Goal: Task Accomplishment & Management: Manage account settings

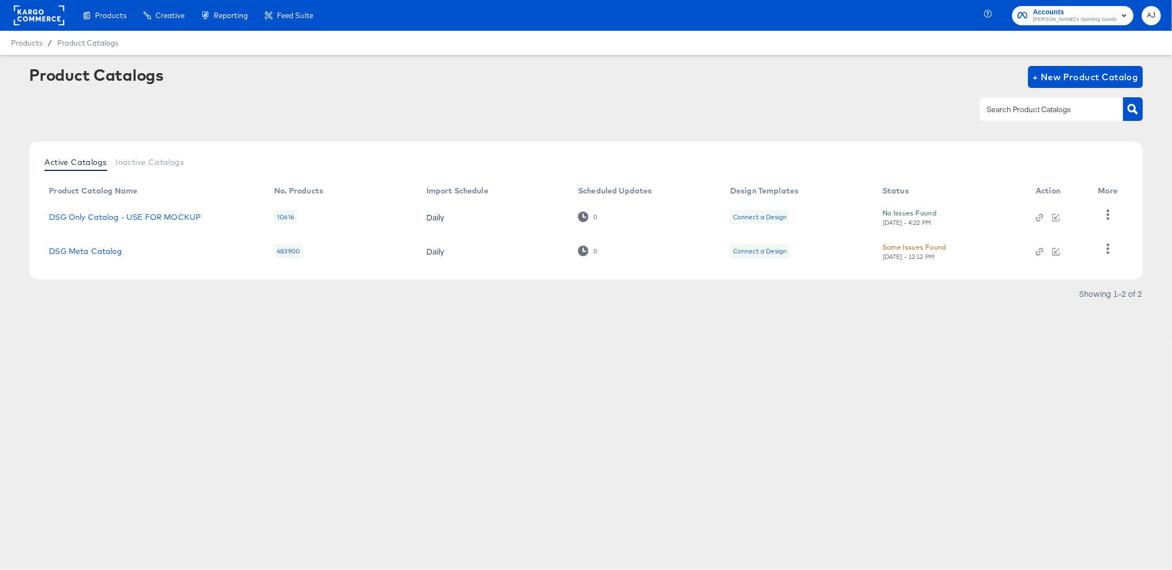
click at [1087, 13] on span "Accounts" at bounding box center [1075, 13] width 84 height 12
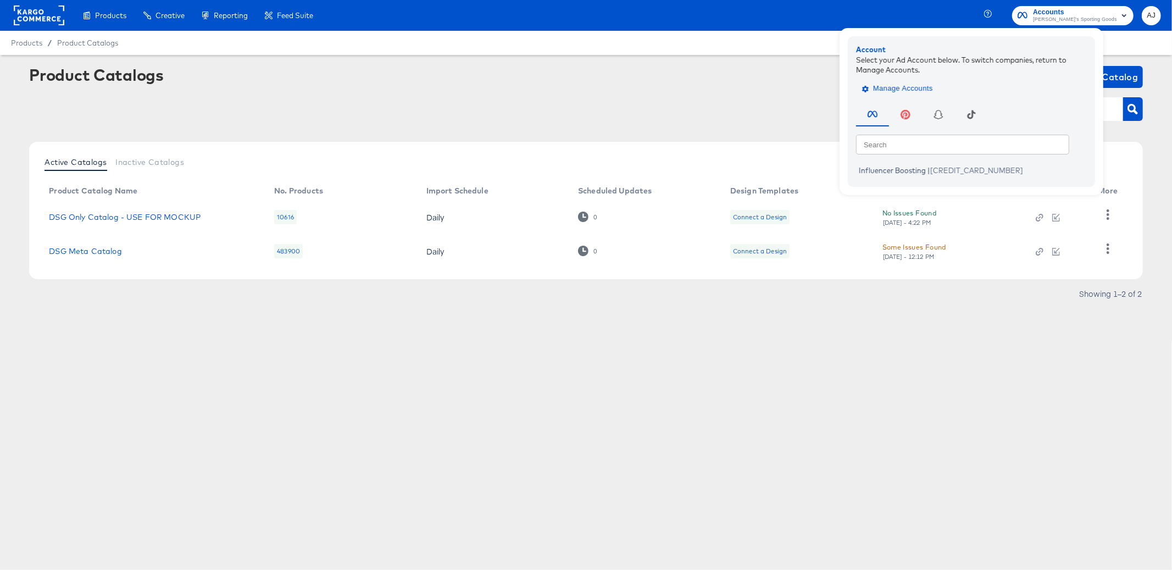
click at [933, 90] on span "Manage Accounts" at bounding box center [898, 88] width 69 height 13
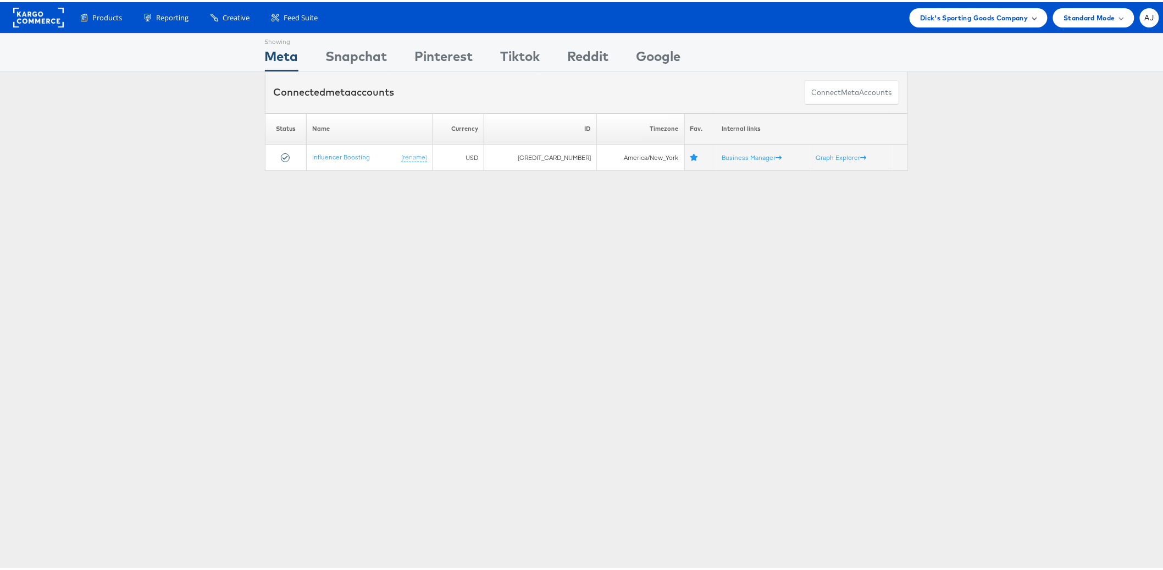
click at [950, 9] on div "Dick's Sporting Goods Company" at bounding box center [979, 15] width 138 height 19
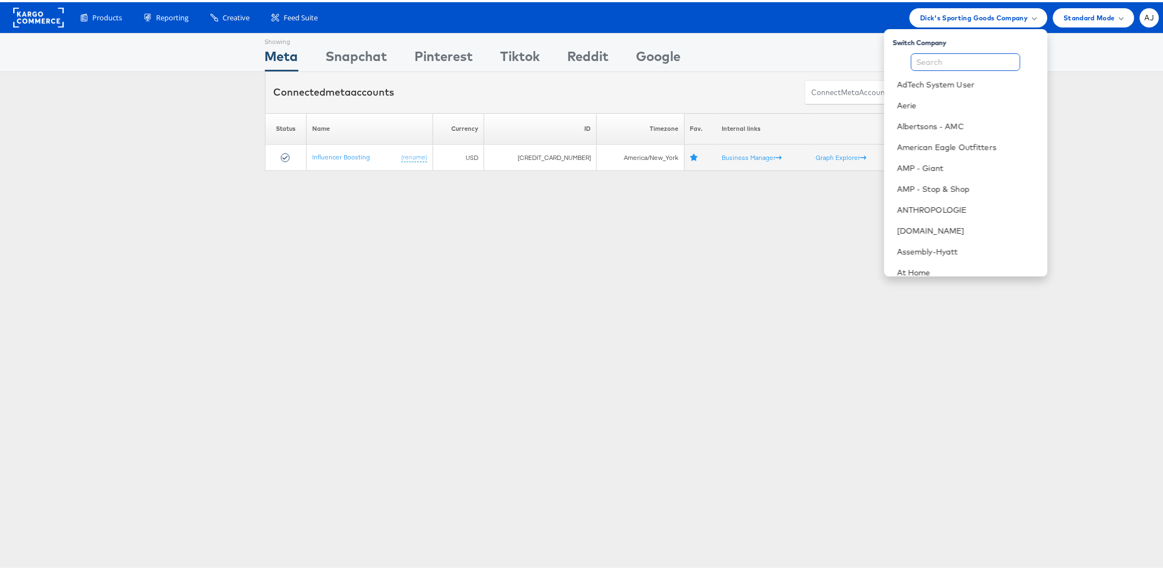
click at [942, 57] on input "text" at bounding box center [965, 60] width 109 height 18
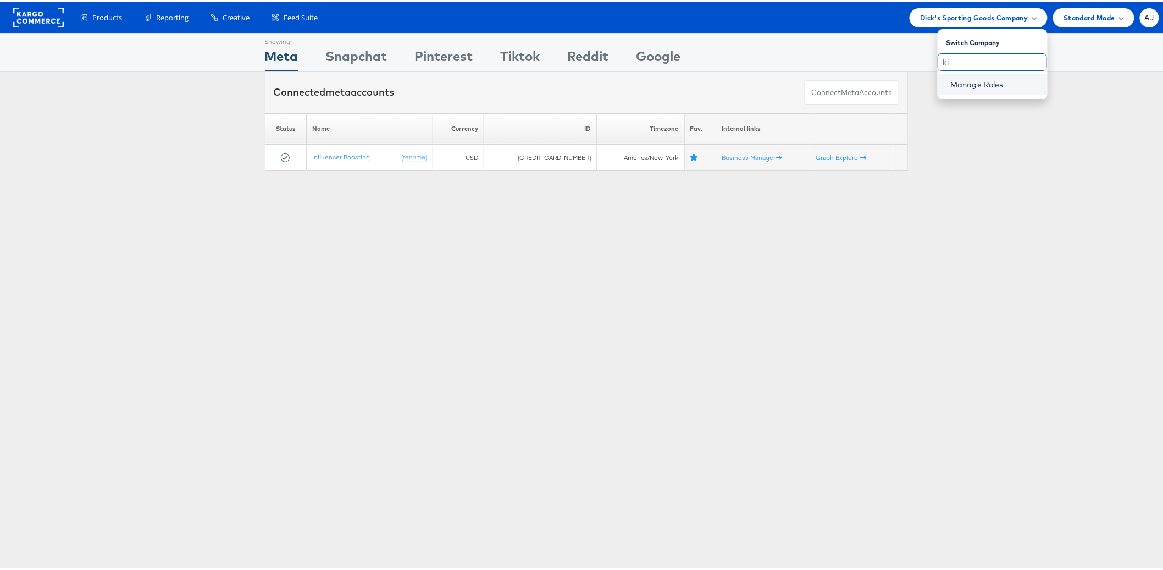
type input "k"
type input "kia"
click at [979, 81] on link "Manage Roles" at bounding box center [977, 82] width 53 height 10
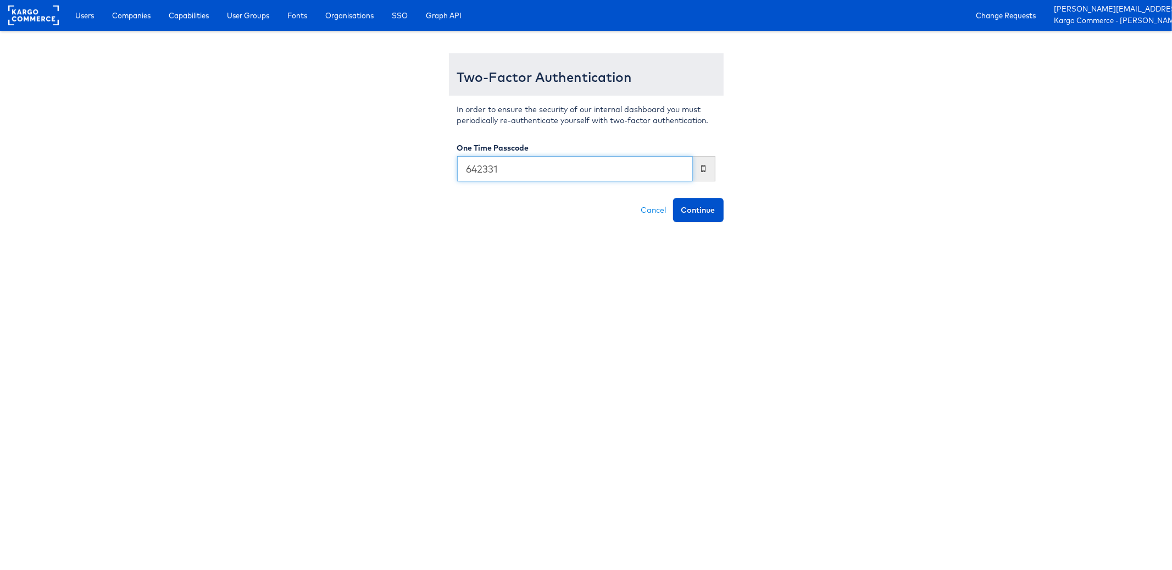
type input "642331"
click at [673, 198] on button "Continue" at bounding box center [698, 210] width 51 height 24
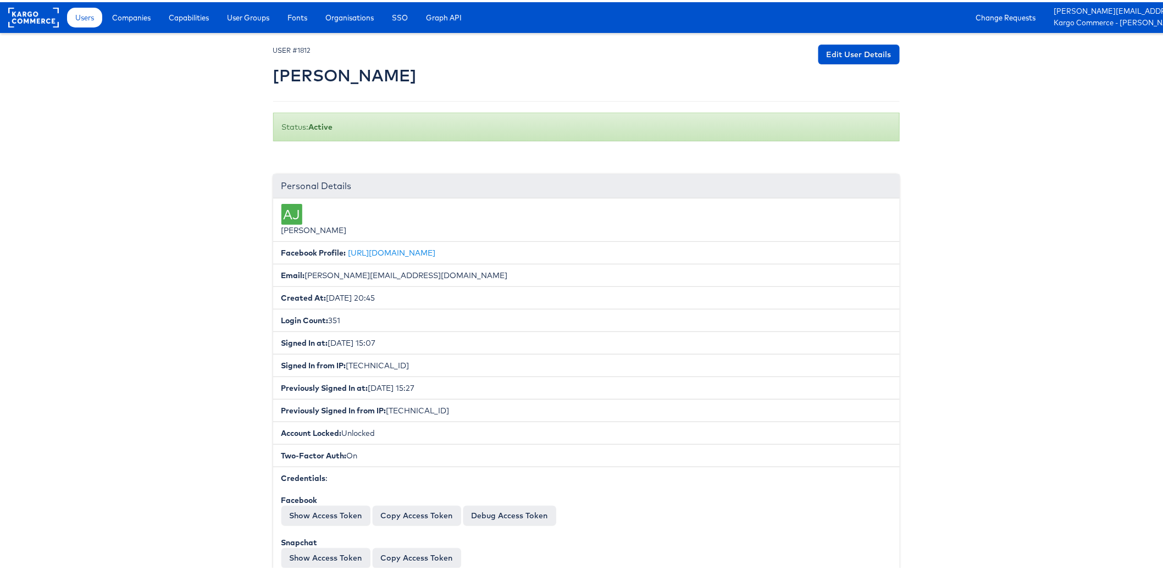
click at [31, 19] on rect at bounding box center [33, 15] width 51 height 20
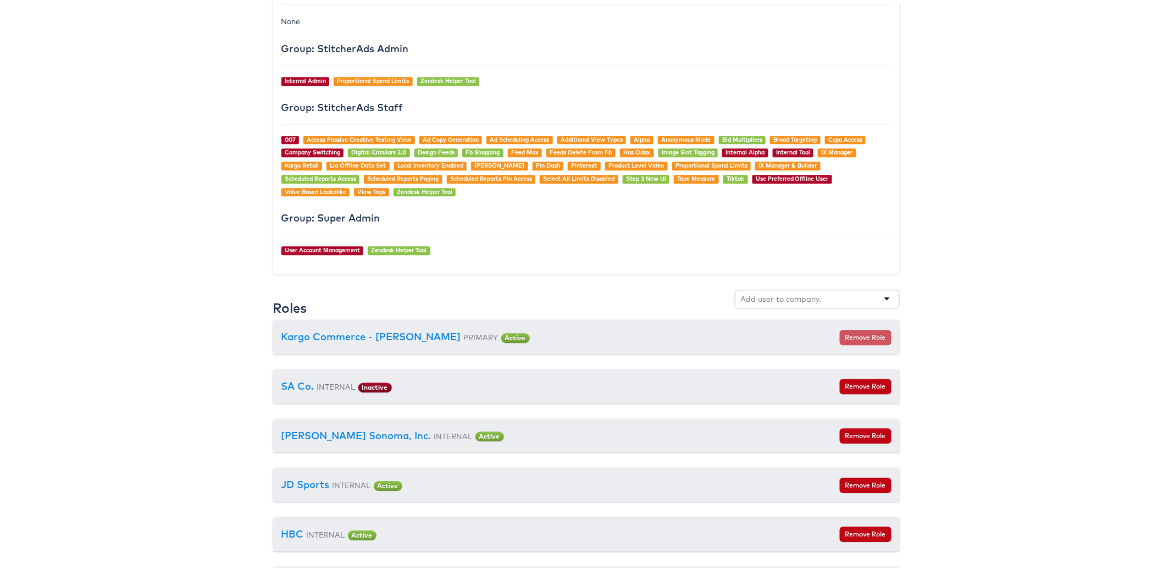
scroll to position [1119, 0]
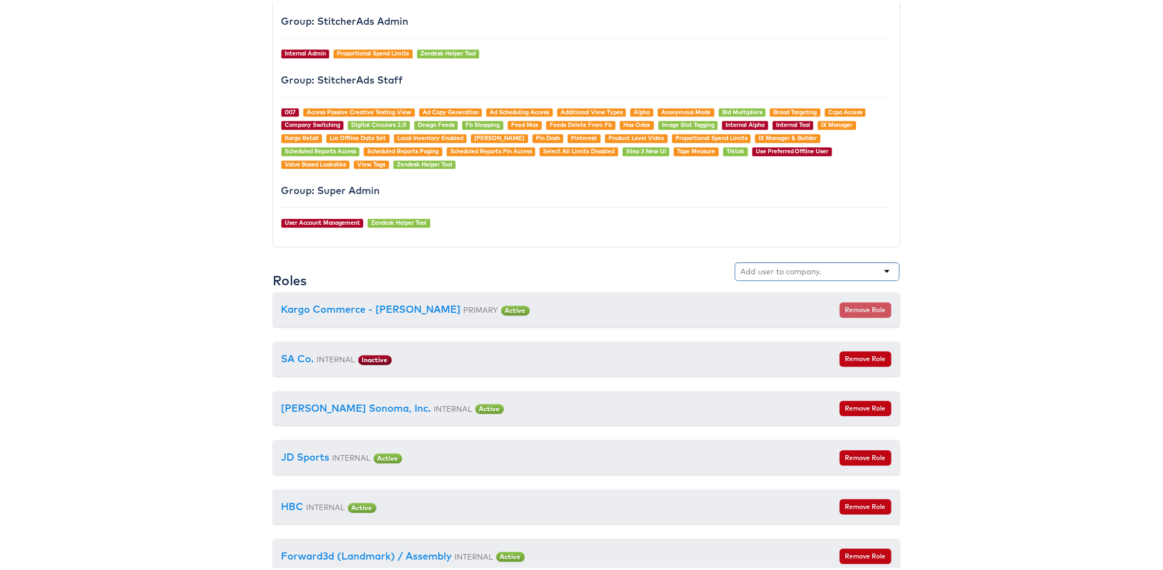
click at [777, 265] on input "text" at bounding box center [781, 269] width 81 height 11
click at [822, 275] on div "kia" at bounding box center [817, 269] width 165 height 19
type input "k"
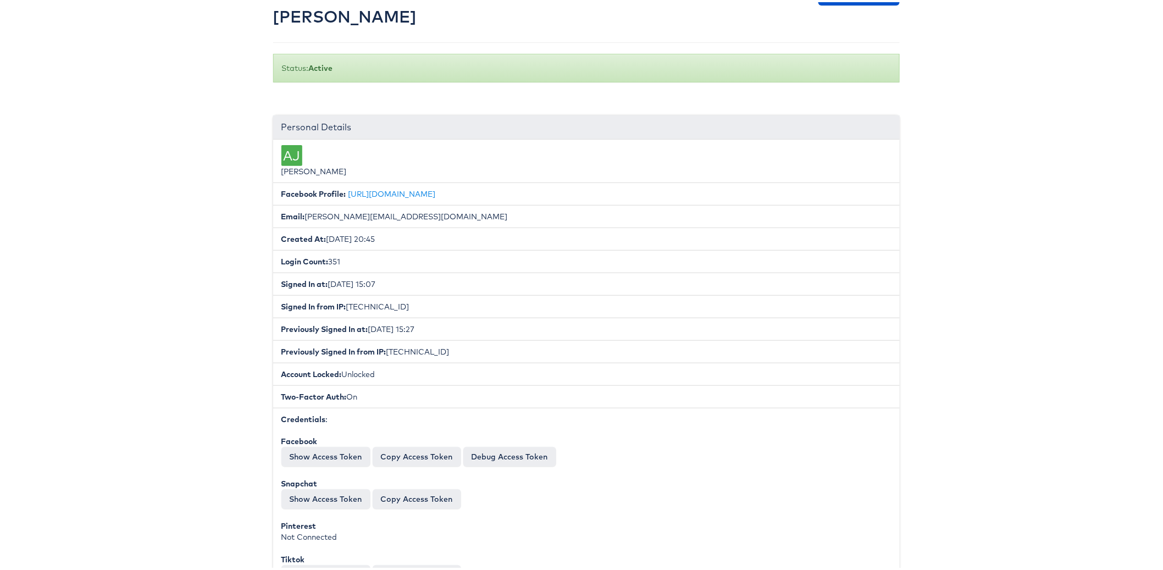
scroll to position [0, 0]
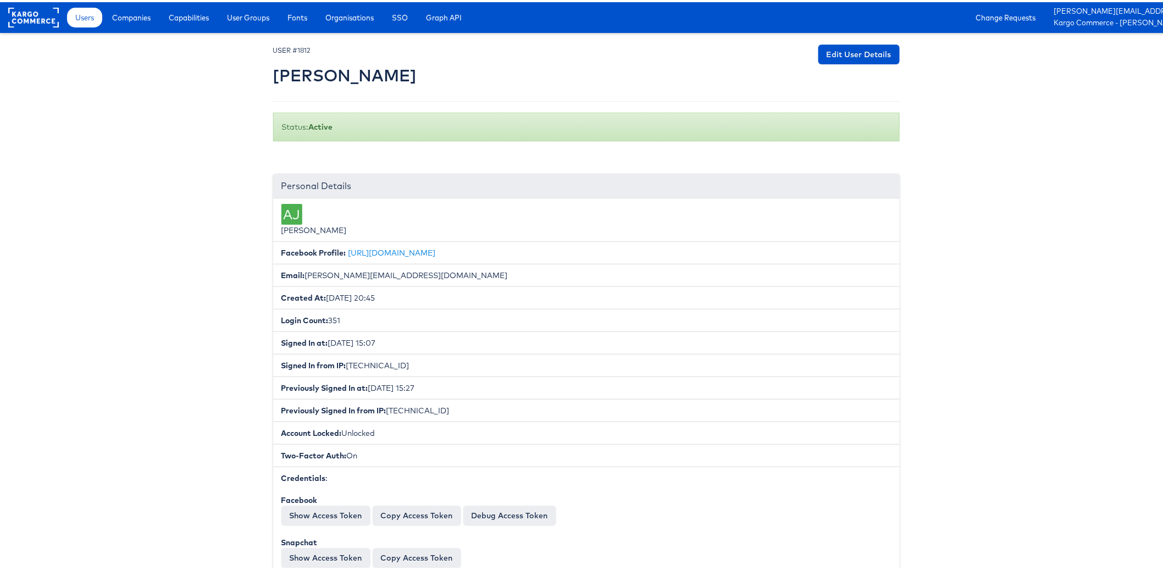
click at [48, 17] on rect at bounding box center [33, 15] width 51 height 20
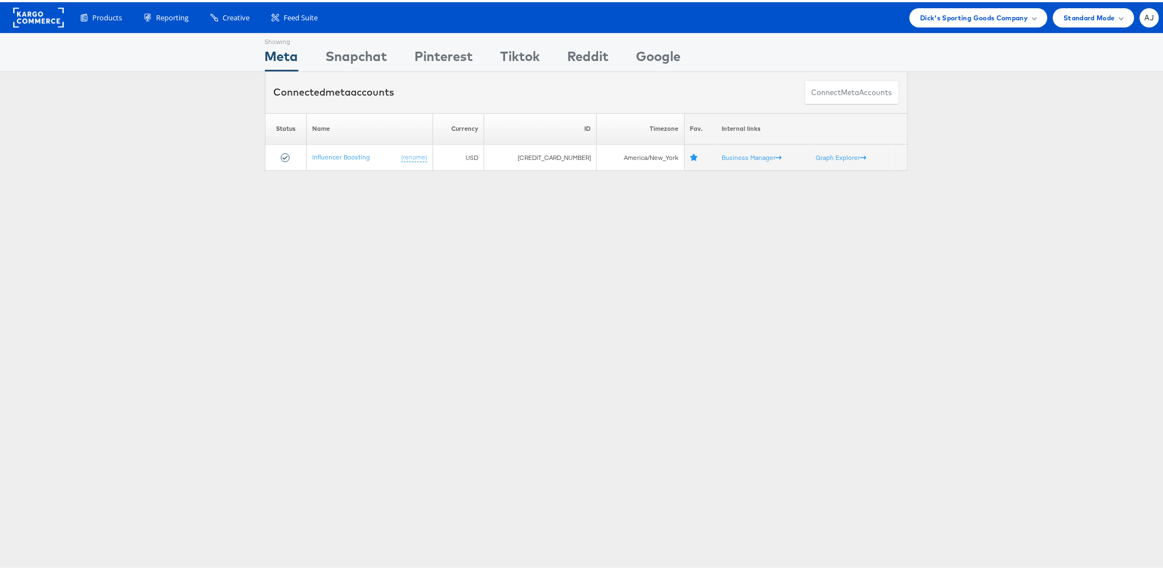
click at [742, 448] on div "Showing Meta Showing [GEOGRAPHIC_DATA] Showing Pinterest Showing Tiktok Showing…" at bounding box center [586, 306] width 1172 height 550
click at [945, 24] on div "Dick's Sporting Goods Company" at bounding box center [979, 15] width 138 height 19
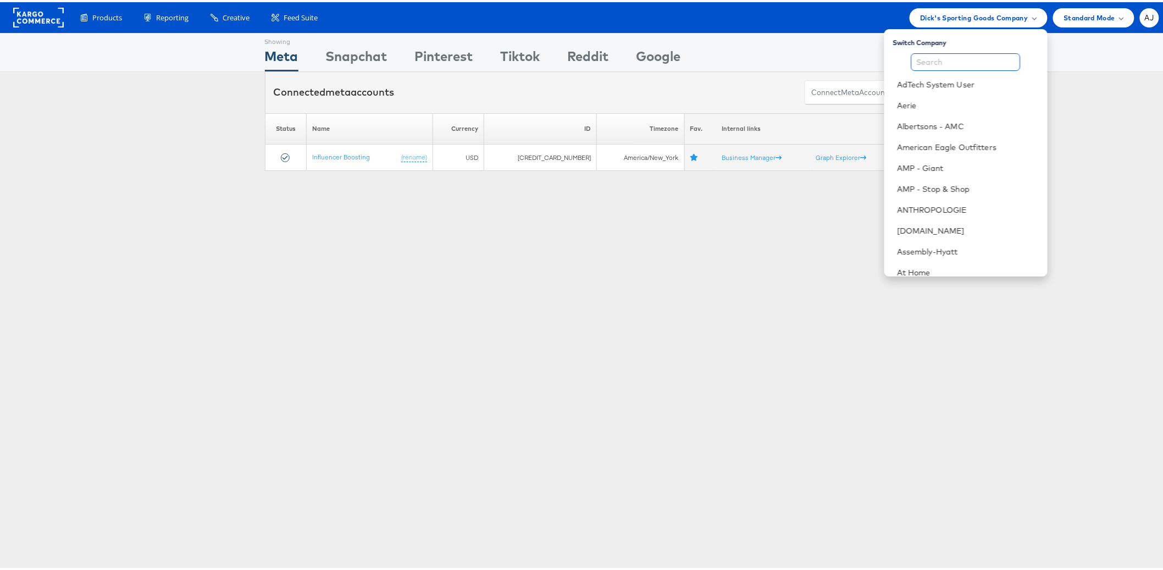
click at [922, 63] on input "text" at bounding box center [965, 60] width 109 height 18
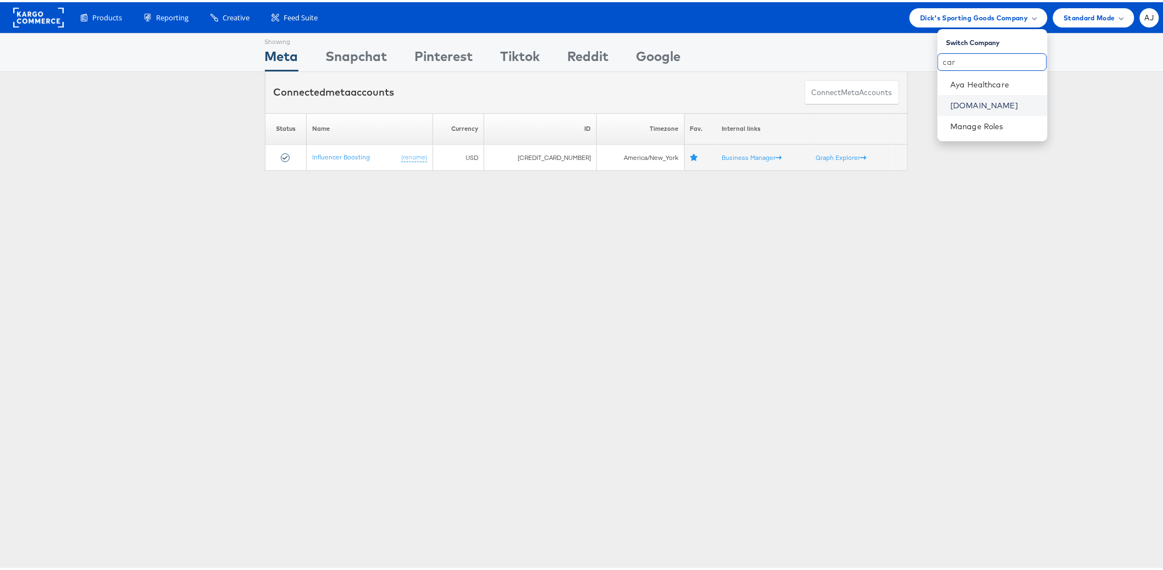
type input "car"
click at [953, 105] on link "Cars.com" at bounding box center [995, 103] width 88 height 11
click at [666, 337] on div "Showing Meta Showing [GEOGRAPHIC_DATA] Showing Pinterest Showing Tiktok Showing…" at bounding box center [586, 306] width 1172 height 550
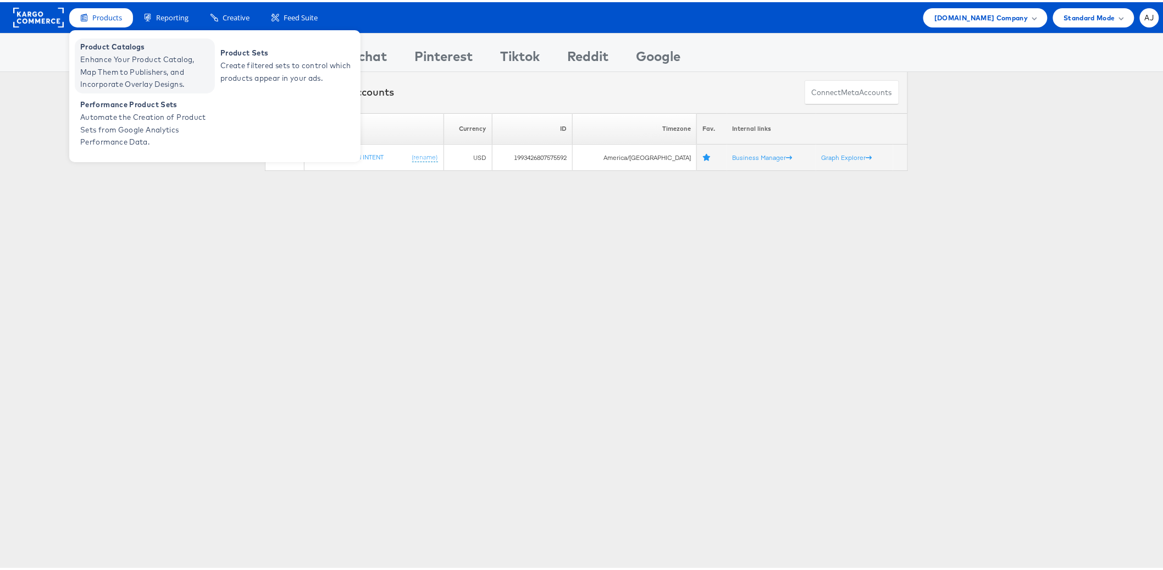
click at [125, 68] on span "Enhance Your Product Catalog, Map Them to Publishers, and Incorporate Overlay D…" at bounding box center [146, 69] width 132 height 37
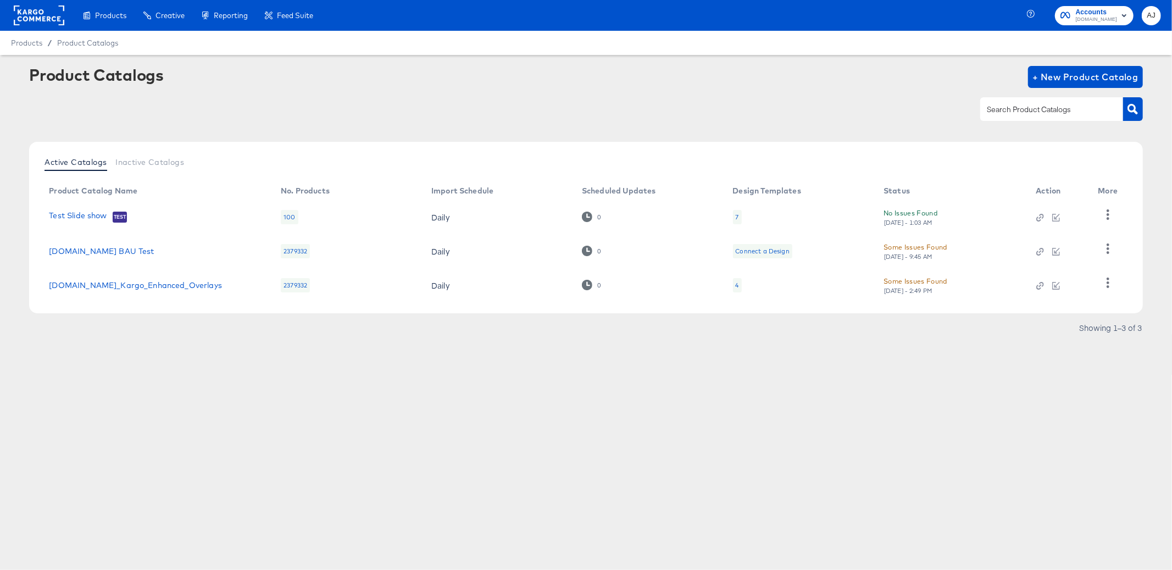
click at [383, 467] on div "Products Creative Reporting Feed Suite Accounts Cars.com AJ Products / Product …" at bounding box center [586, 285] width 1172 height 570
click at [613, 71] on div "Product Catalogs + New Product Catalog" at bounding box center [585, 77] width 1113 height 22
click at [573, 88] on div "Product Catalogs + New Product Catalog" at bounding box center [585, 99] width 1113 height 67
click at [296, 104] on div at bounding box center [585, 109] width 1113 height 25
